Goal: Transaction & Acquisition: Purchase product/service

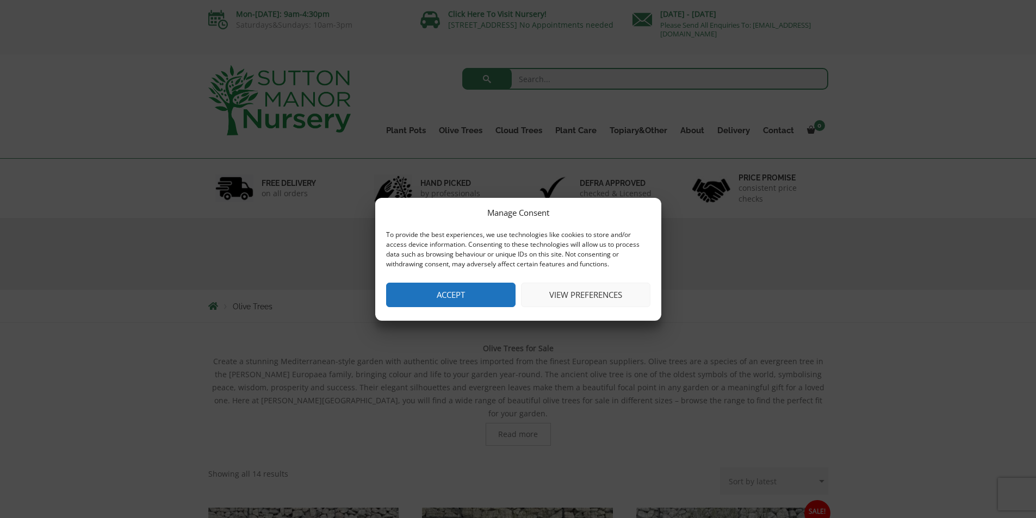
click at [465, 293] on button "Accept" at bounding box center [450, 295] width 129 height 24
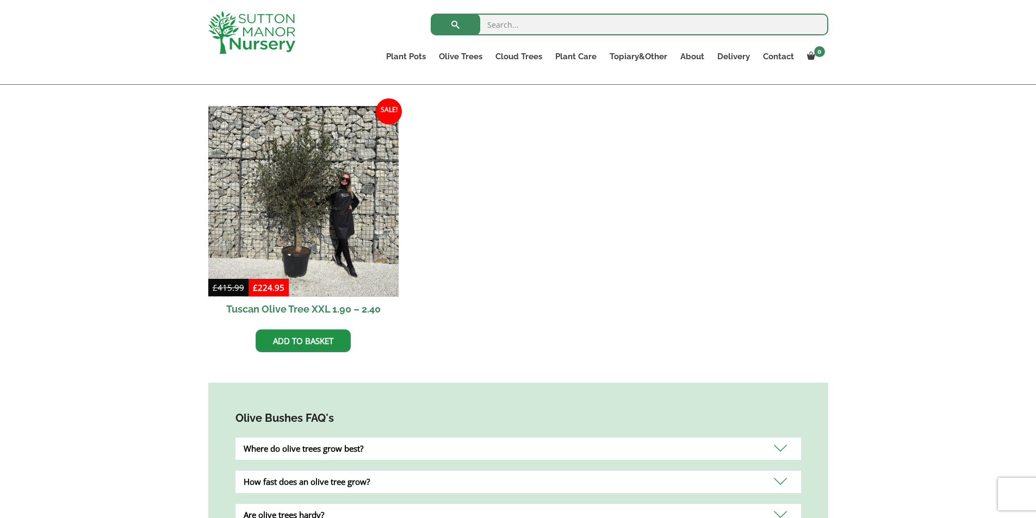
scroll to position [924, 0]
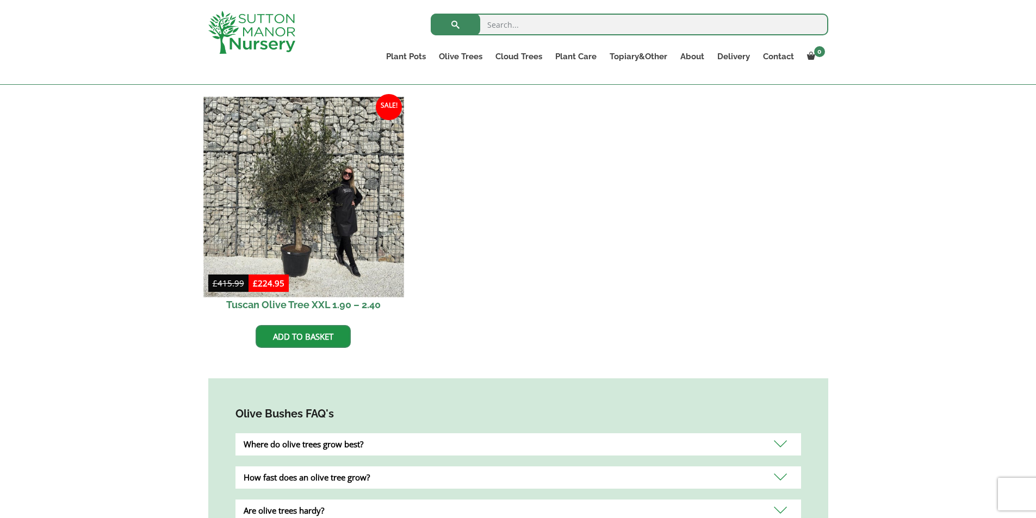
click at [297, 223] on img at bounding box center [303, 197] width 200 height 200
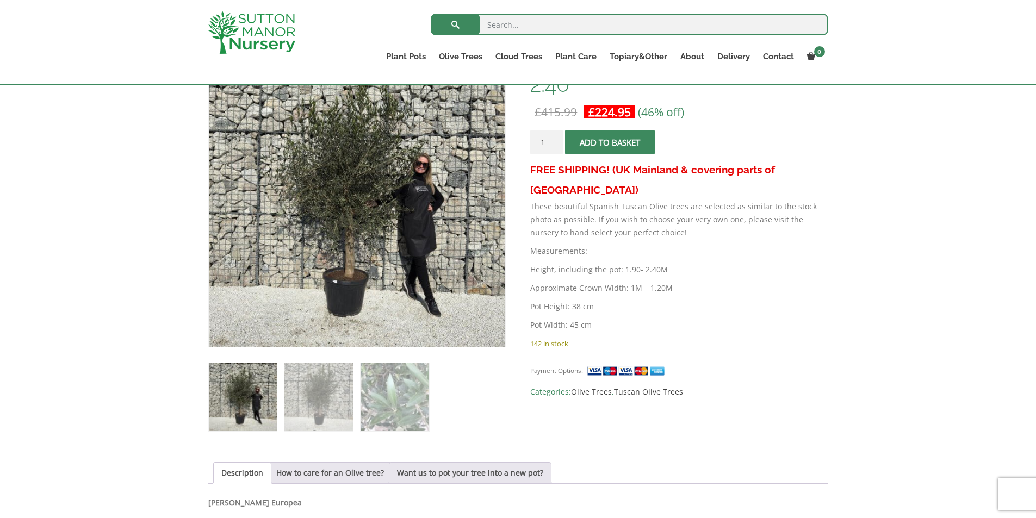
scroll to position [144, 0]
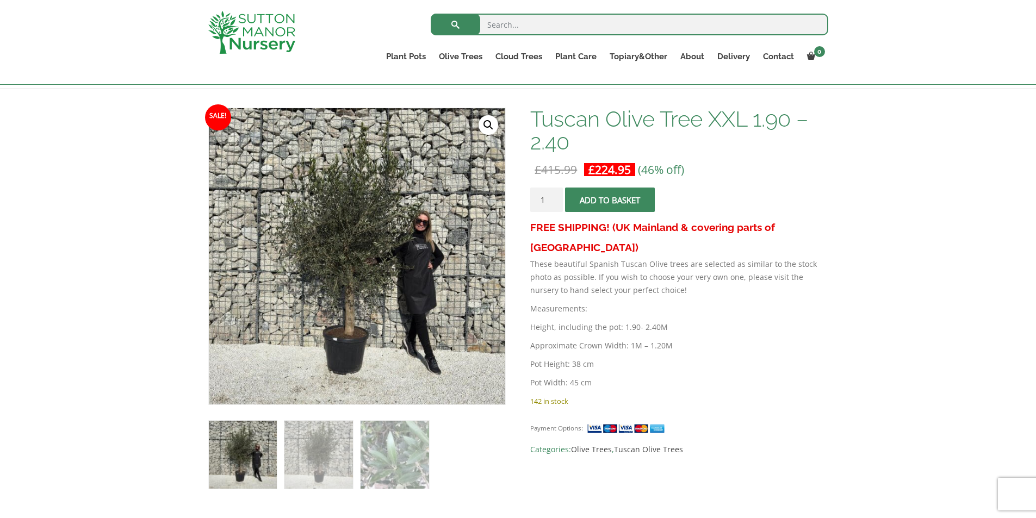
click at [610, 200] on span "submit" at bounding box center [610, 200] width 0 height 0
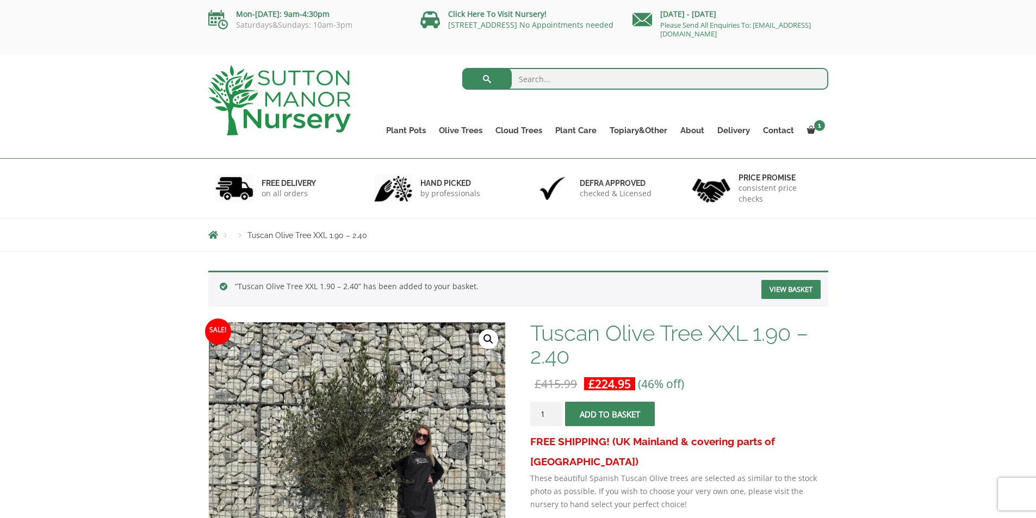
click at [796, 287] on link "View basket" at bounding box center [790, 289] width 59 height 19
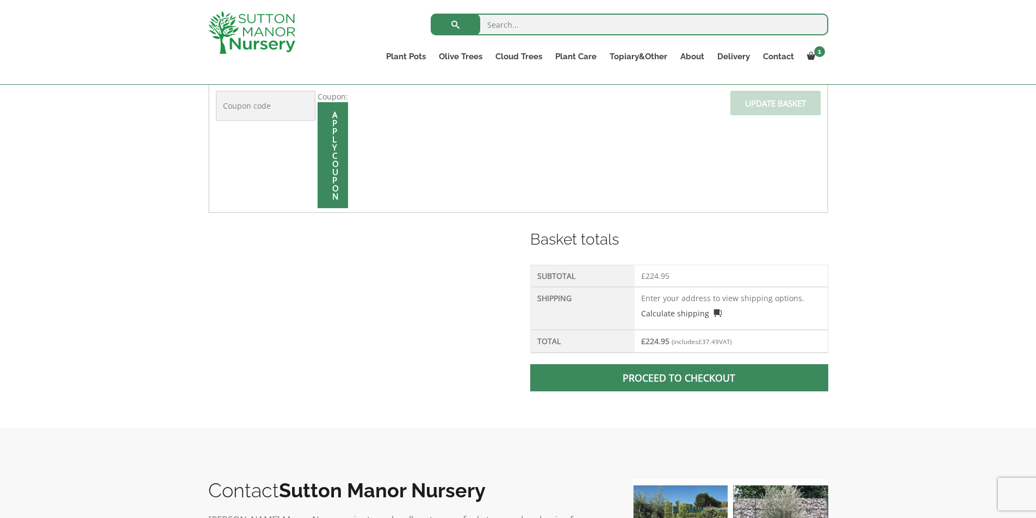
scroll to position [326, 0]
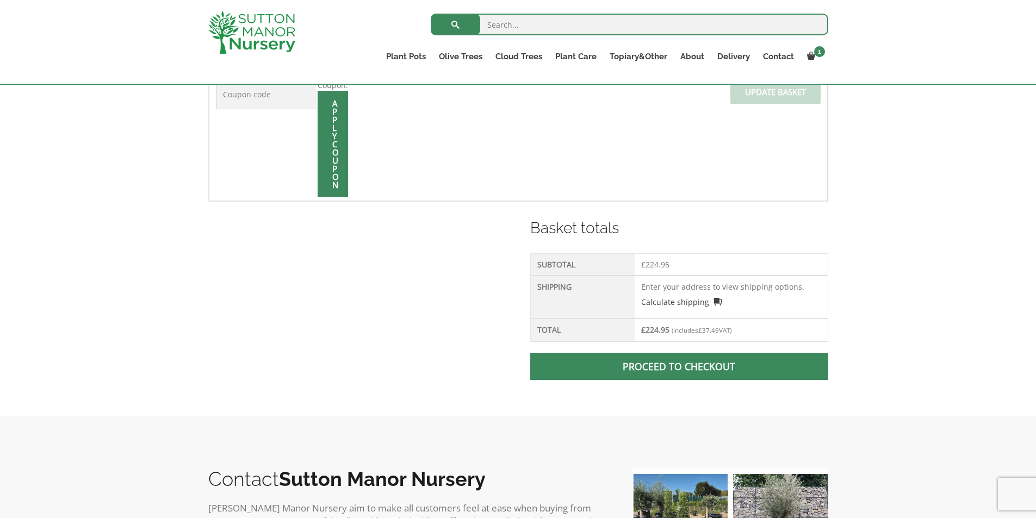
click at [679, 367] on span at bounding box center [679, 367] width 0 height 0
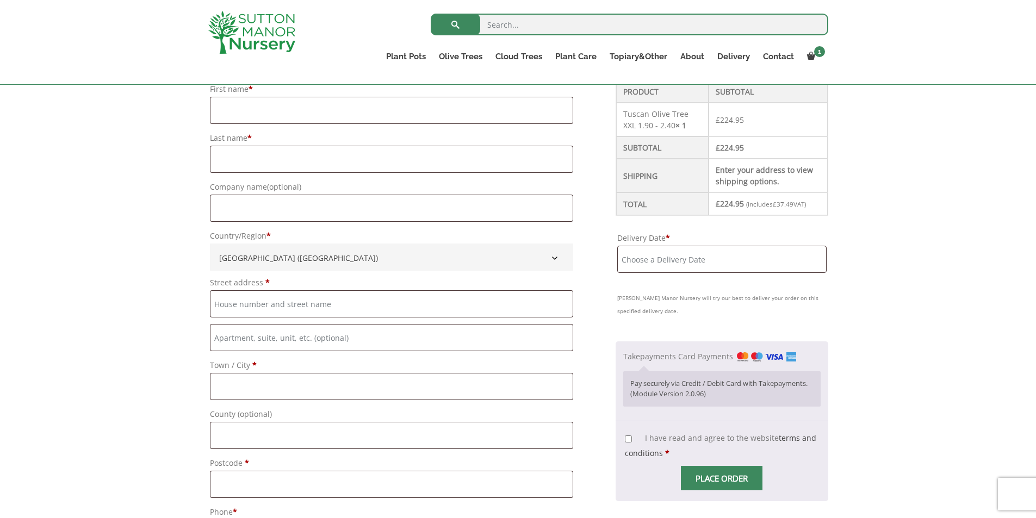
scroll to position [218, 0]
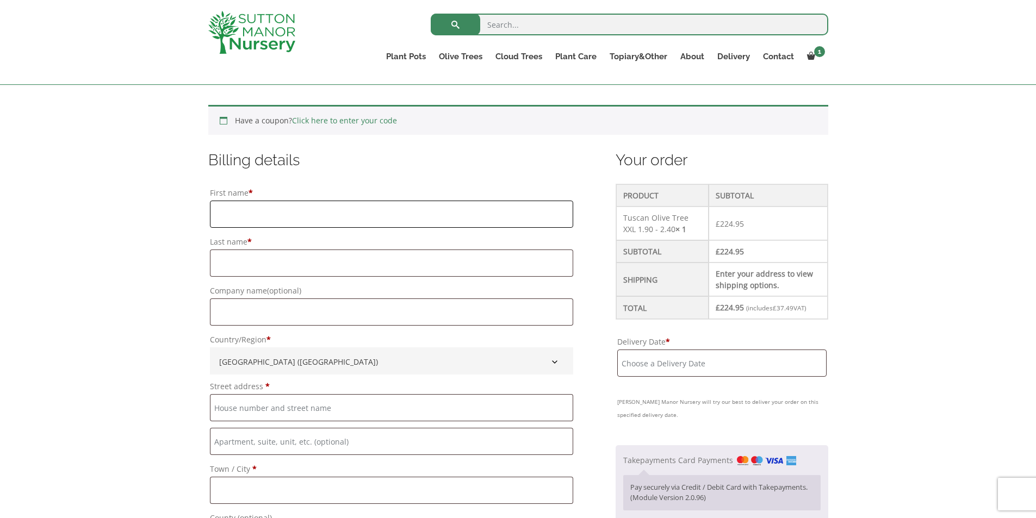
click at [239, 222] on input "First name *" at bounding box center [392, 214] width 364 height 27
type input "Edward"
type input "Gorman"
type input "12 vIEWFIELD AVENUE"
type input "GARROWHILL"
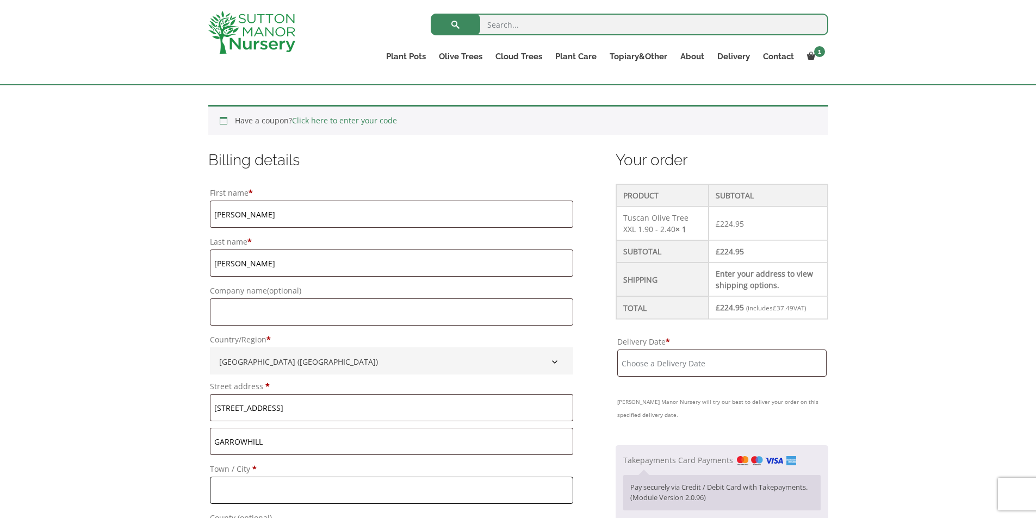
type input "GLASGOW"
type input "GLASGOW NORTH EAST"
type input "G69 6PA"
type input "07510624981"
type input "ejpgorman@yahoo.co.uk"
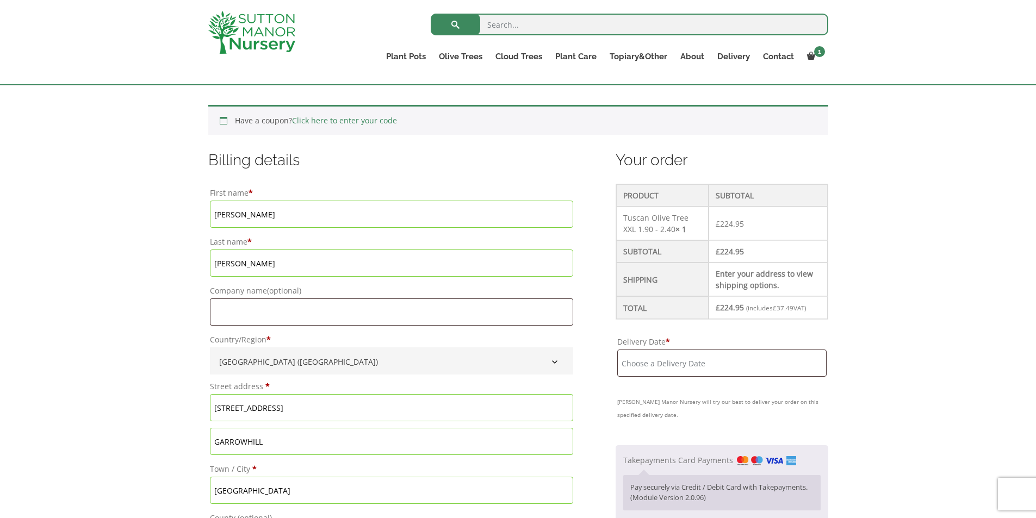
click at [730, 275] on td "Enter your address to view shipping options." at bounding box center [768, 280] width 119 height 34
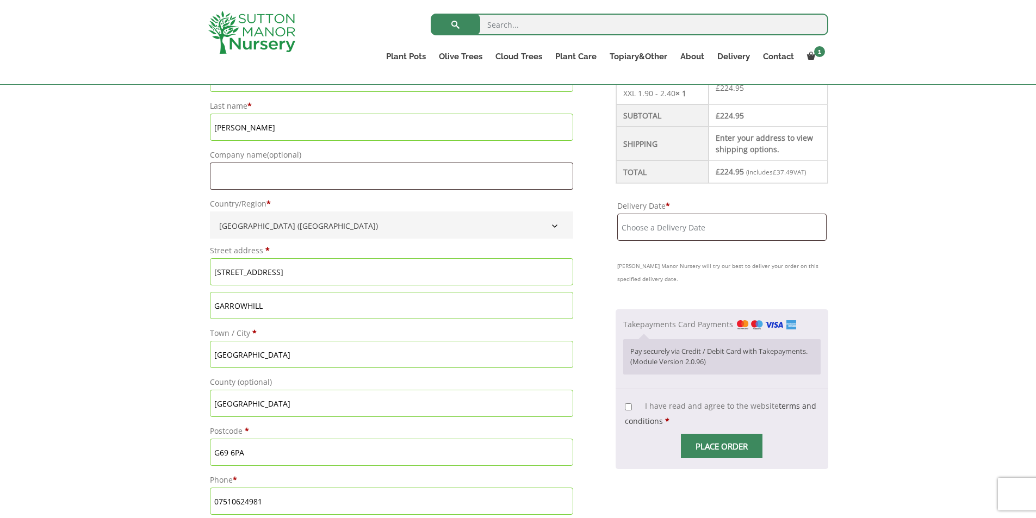
scroll to position [326, 0]
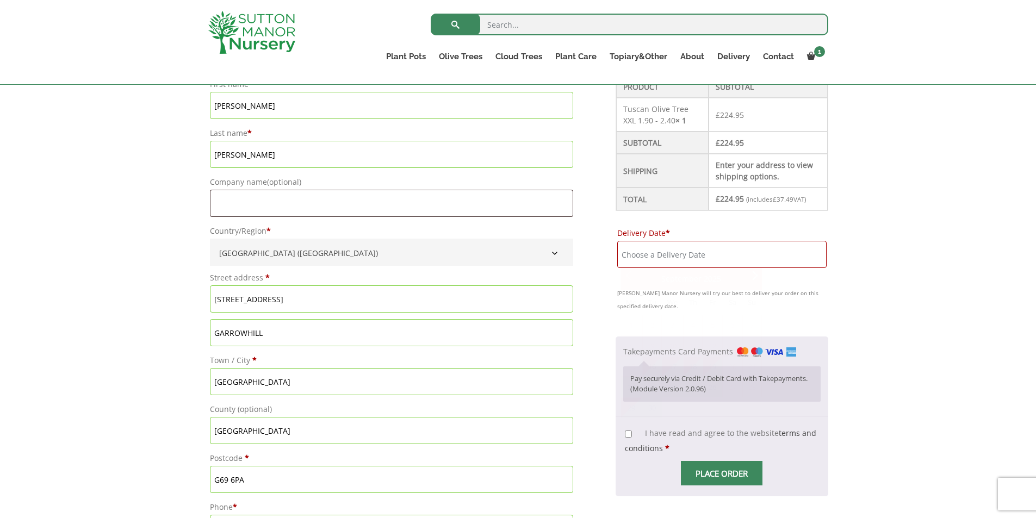
click at [627, 253] on input "Delivery Date *" at bounding box center [721, 254] width 209 height 27
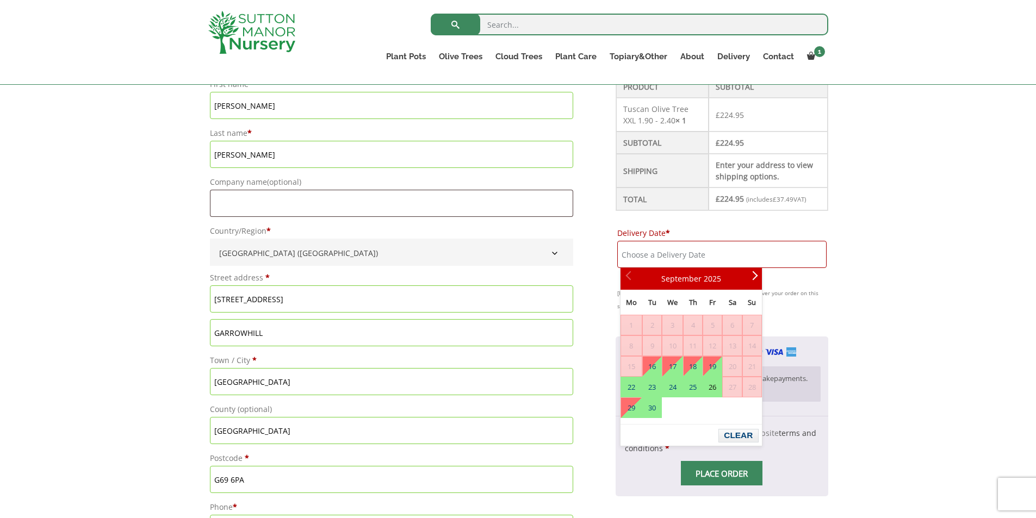
click at [717, 386] on link "26" at bounding box center [712, 387] width 18 height 20
type input "26 September, 2025"
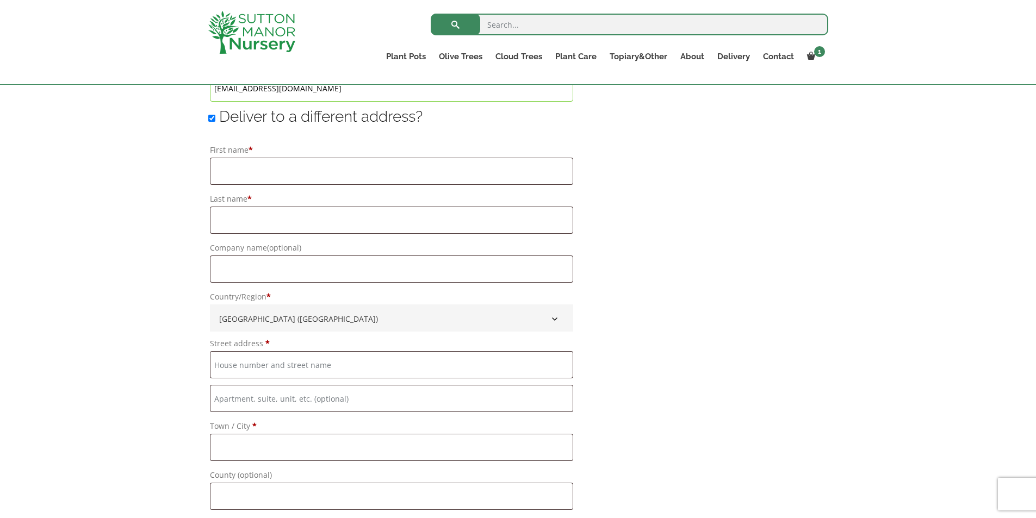
scroll to position [653, 0]
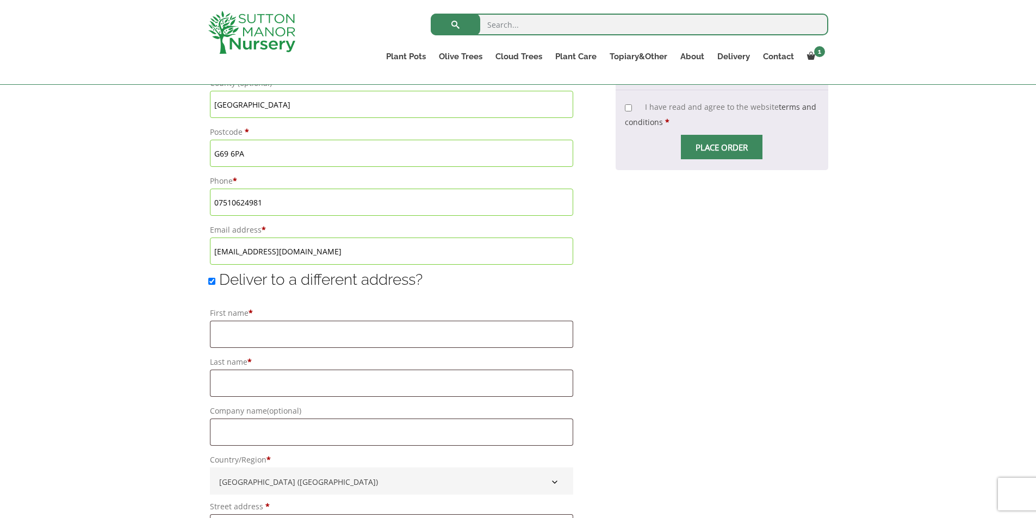
click at [209, 283] on input "Deliver to a different address?" at bounding box center [211, 281] width 7 height 7
checkbox input "false"
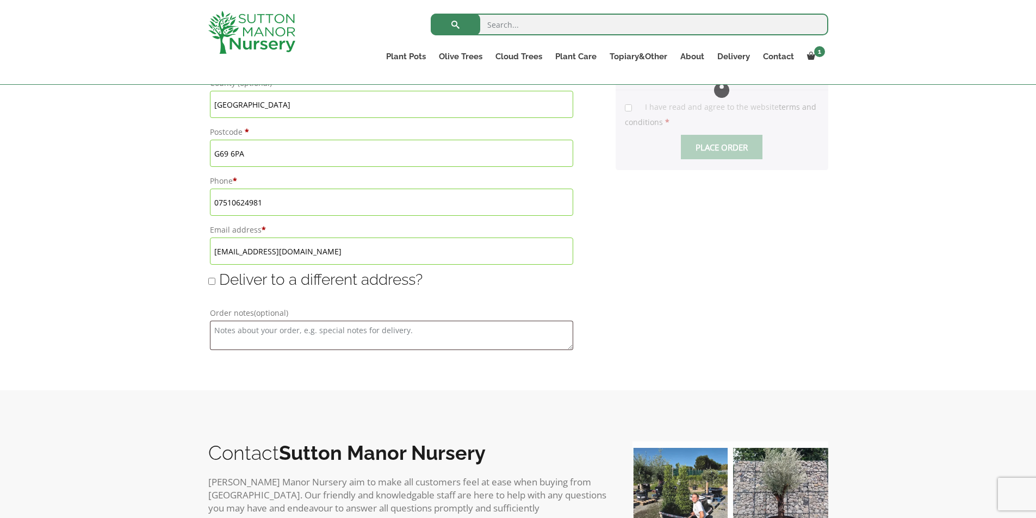
type input "26 September, 2025"
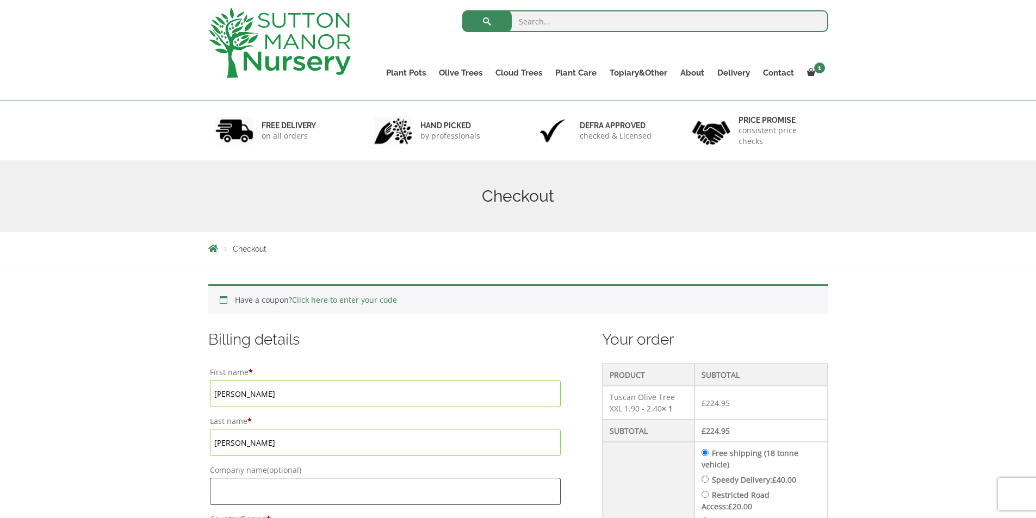
scroll to position [0, 0]
